Goal: Transaction & Acquisition: Purchase product/service

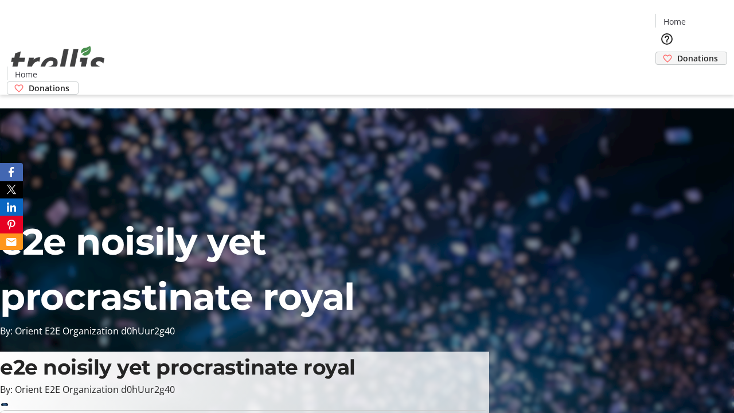
click at [677, 52] on span "Donations" at bounding box center [697, 58] width 41 height 12
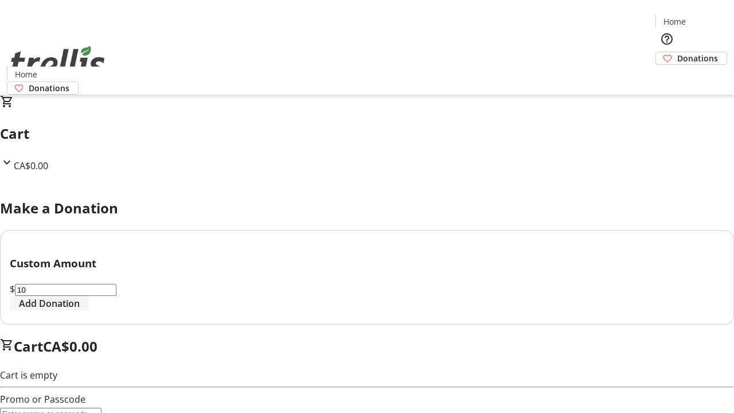
click at [80, 310] on span "Add Donation" at bounding box center [49, 304] width 61 height 14
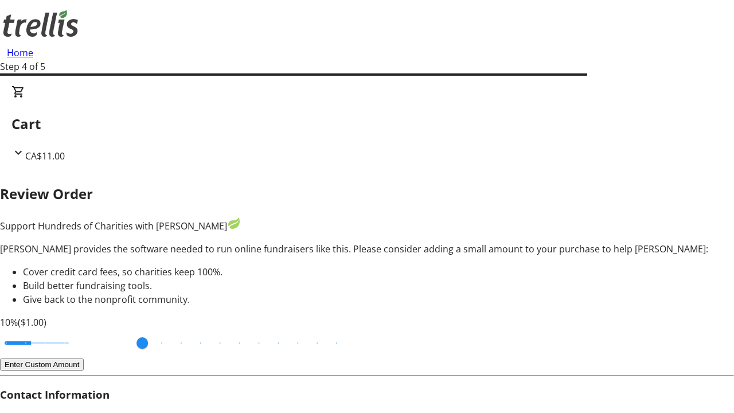
type input "20"
click at [81, 330] on input "Cover fees percentage" at bounding box center [37, 342] width 88 height 25
